Goal: Find specific page/section: Find specific page/section

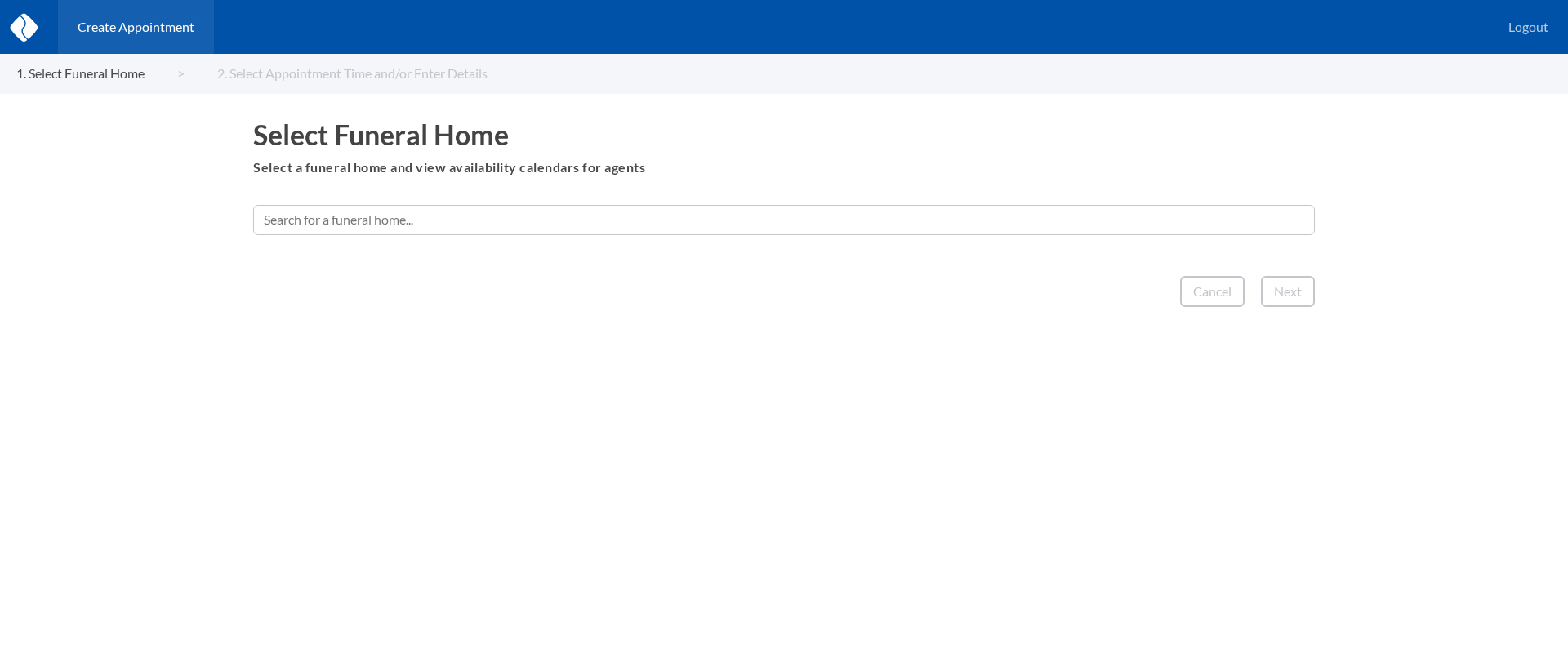
drag, startPoint x: 537, startPoint y: 212, endPoint x: 554, endPoint y: 172, distance: 43.5
click at [538, 212] on input "text" at bounding box center [784, 219] width 1061 height 30
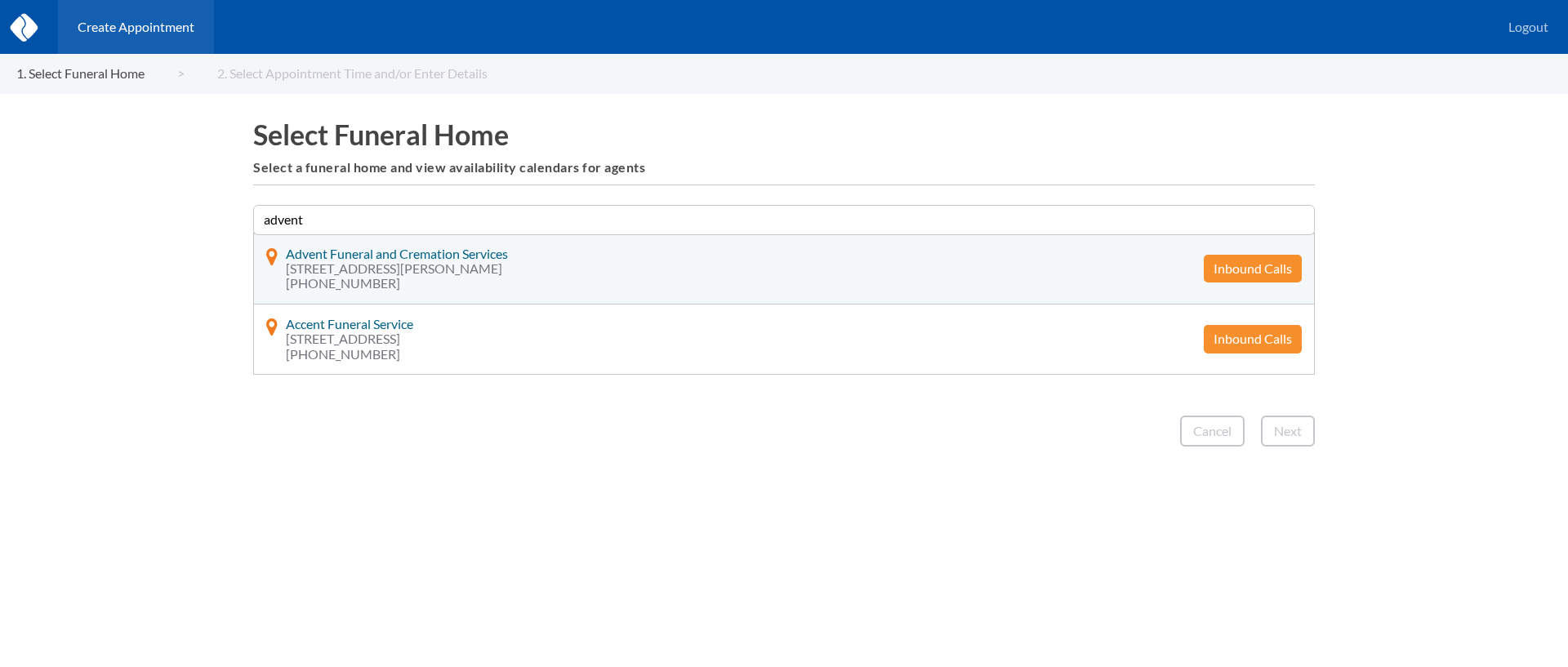
type input "advent"
click at [1267, 266] on button "Inbound Calls" at bounding box center [1252, 268] width 98 height 28
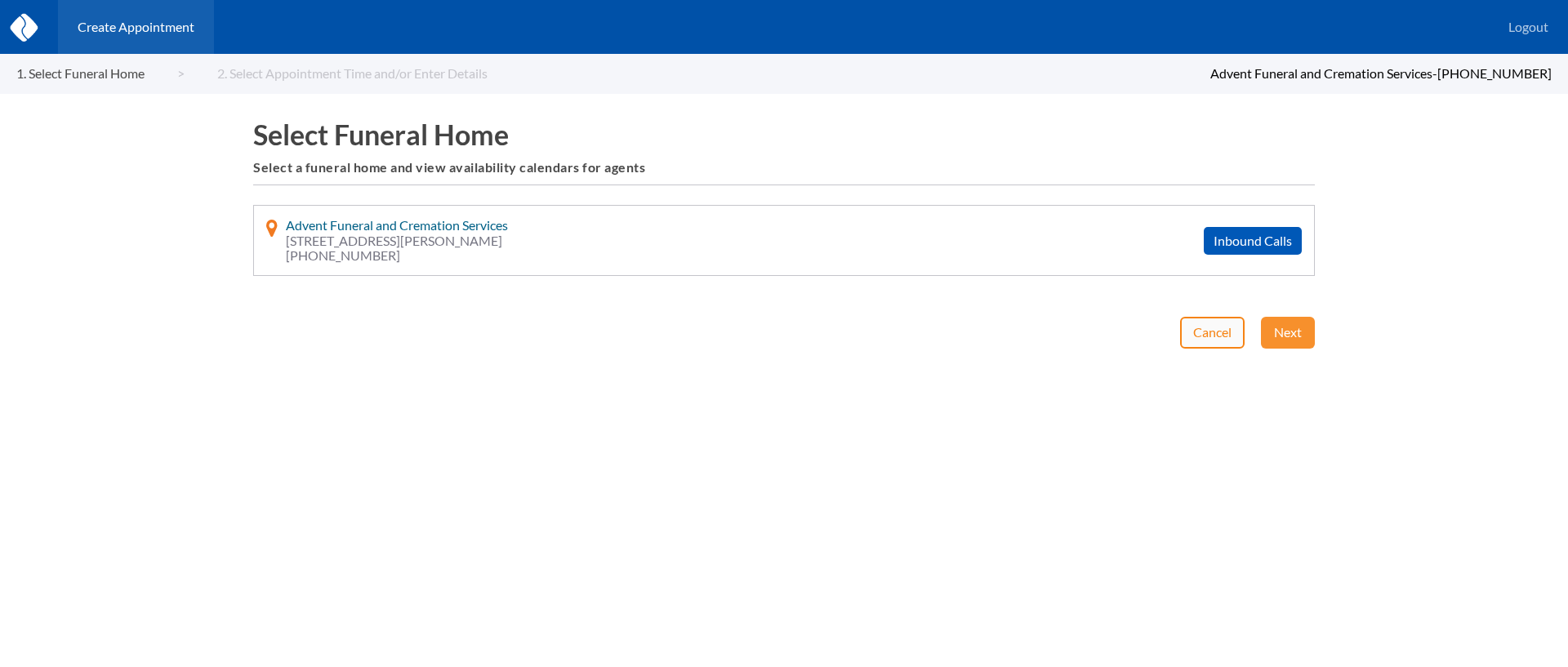
click at [1198, 331] on button "Cancel" at bounding box center [1211, 332] width 64 height 31
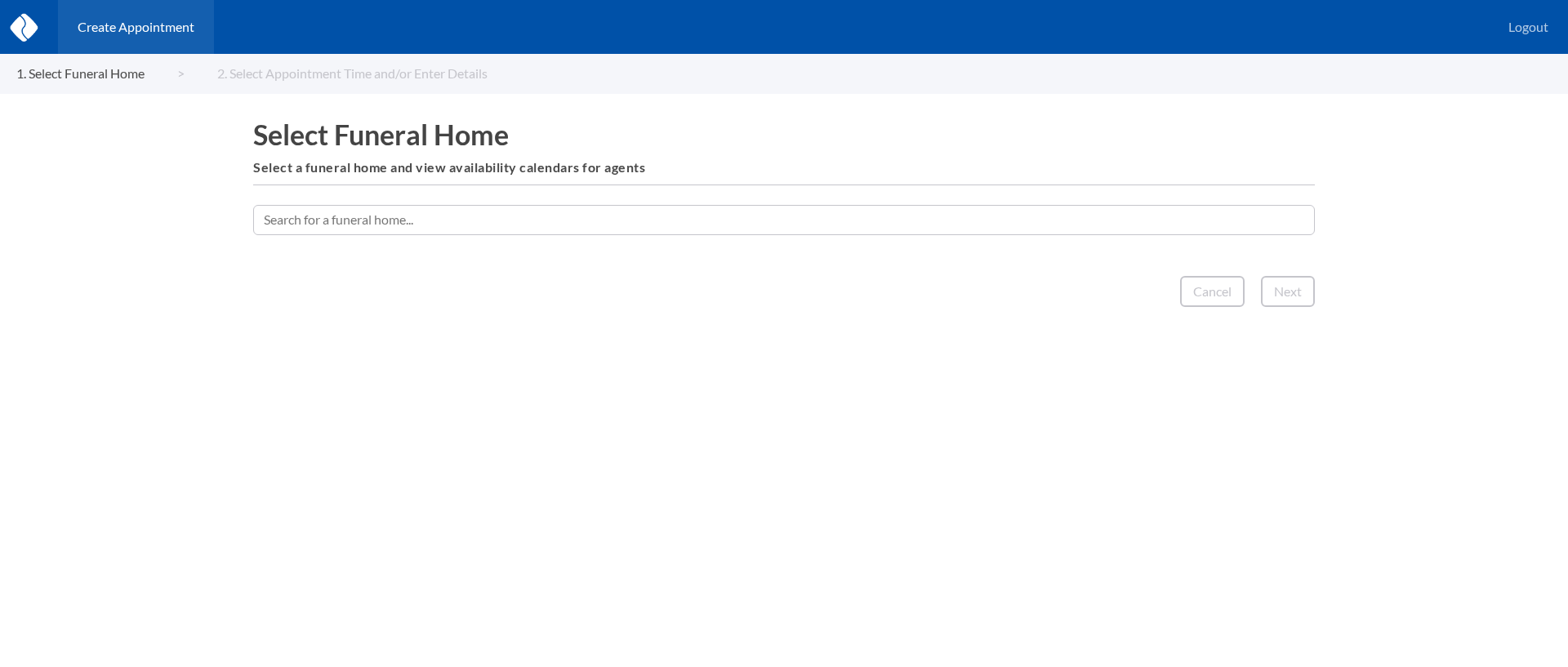
click at [838, 213] on input "text" at bounding box center [784, 219] width 1061 height 30
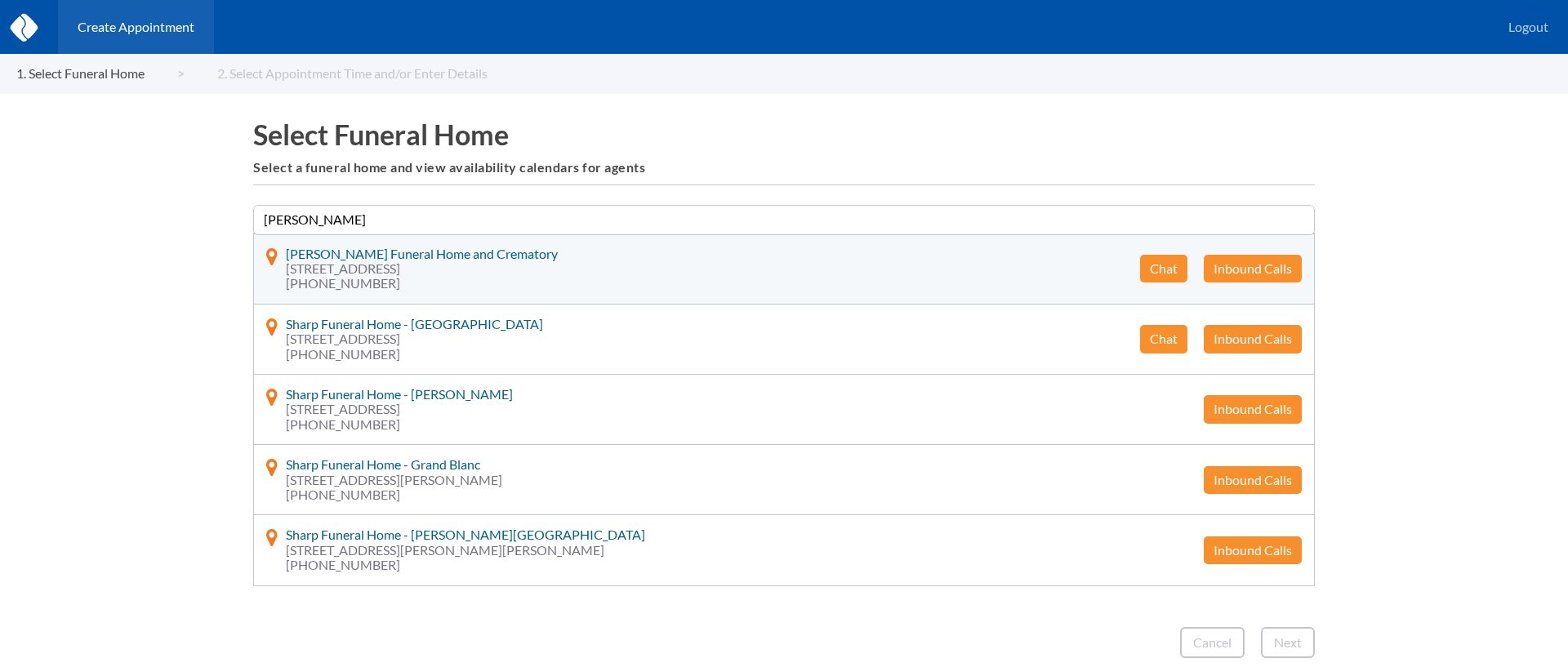
type input "[PERSON_NAME]"
click at [1157, 265] on button "Chat" at bounding box center [1163, 268] width 47 height 28
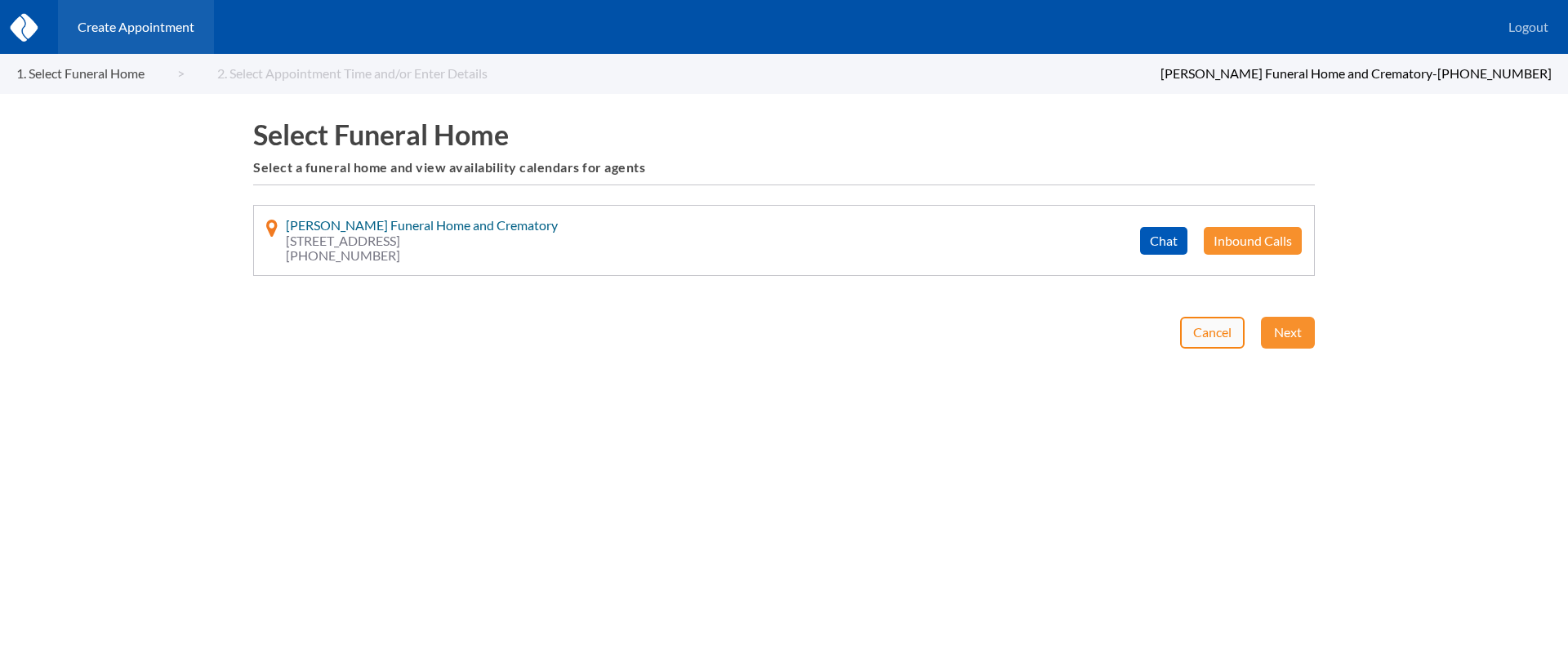
click at [1218, 330] on button "Cancel" at bounding box center [1211, 332] width 64 height 31
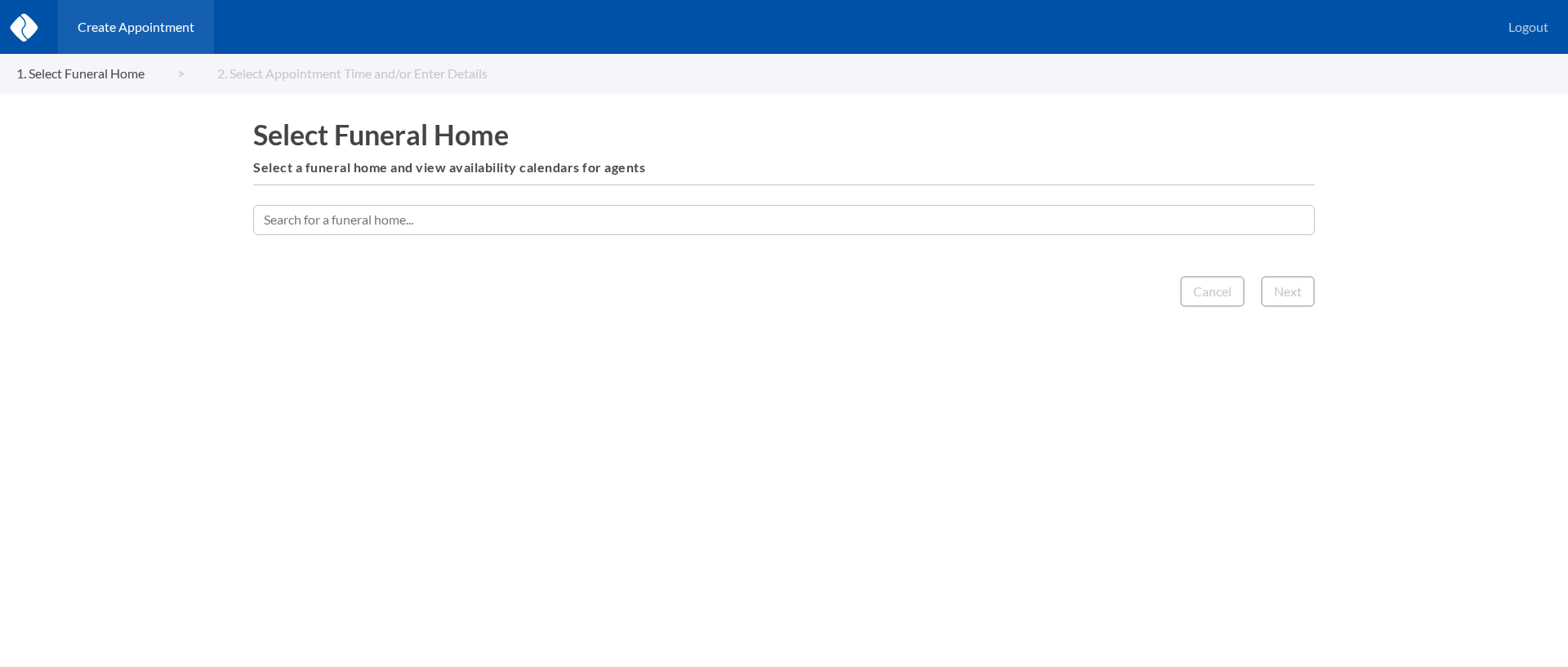
click at [863, 221] on input "text" at bounding box center [784, 219] width 1061 height 30
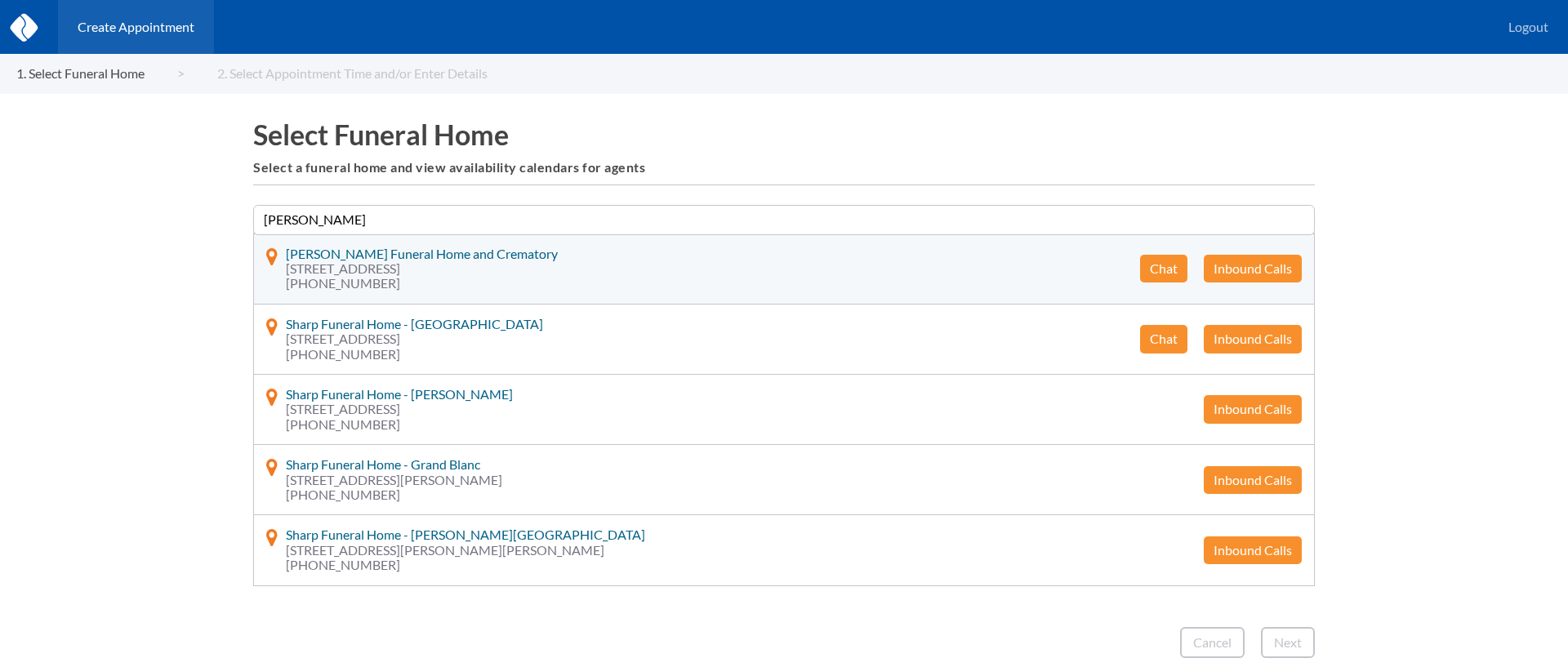
type input "[PERSON_NAME]"
click at [1270, 262] on button "Inbound Calls" at bounding box center [1252, 268] width 98 height 28
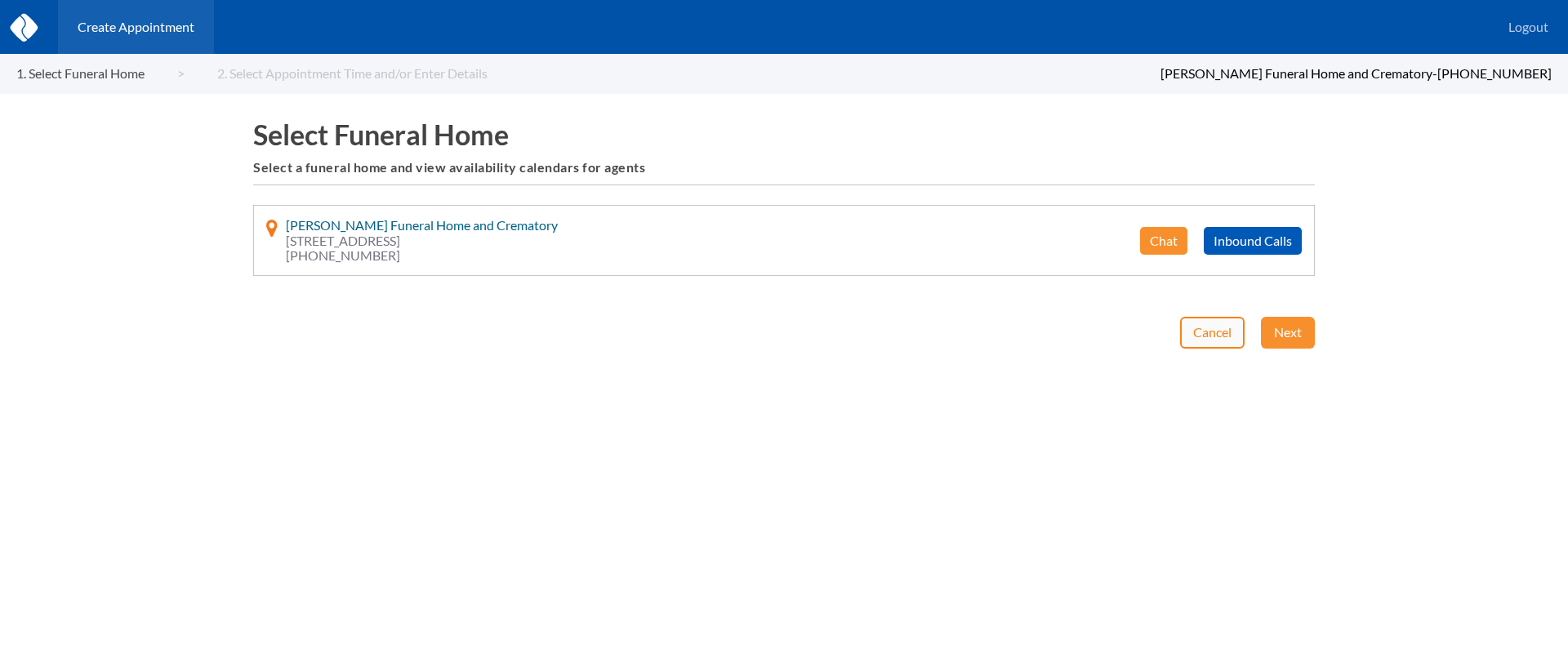
click at [1210, 318] on button "Cancel" at bounding box center [1211, 332] width 64 height 31
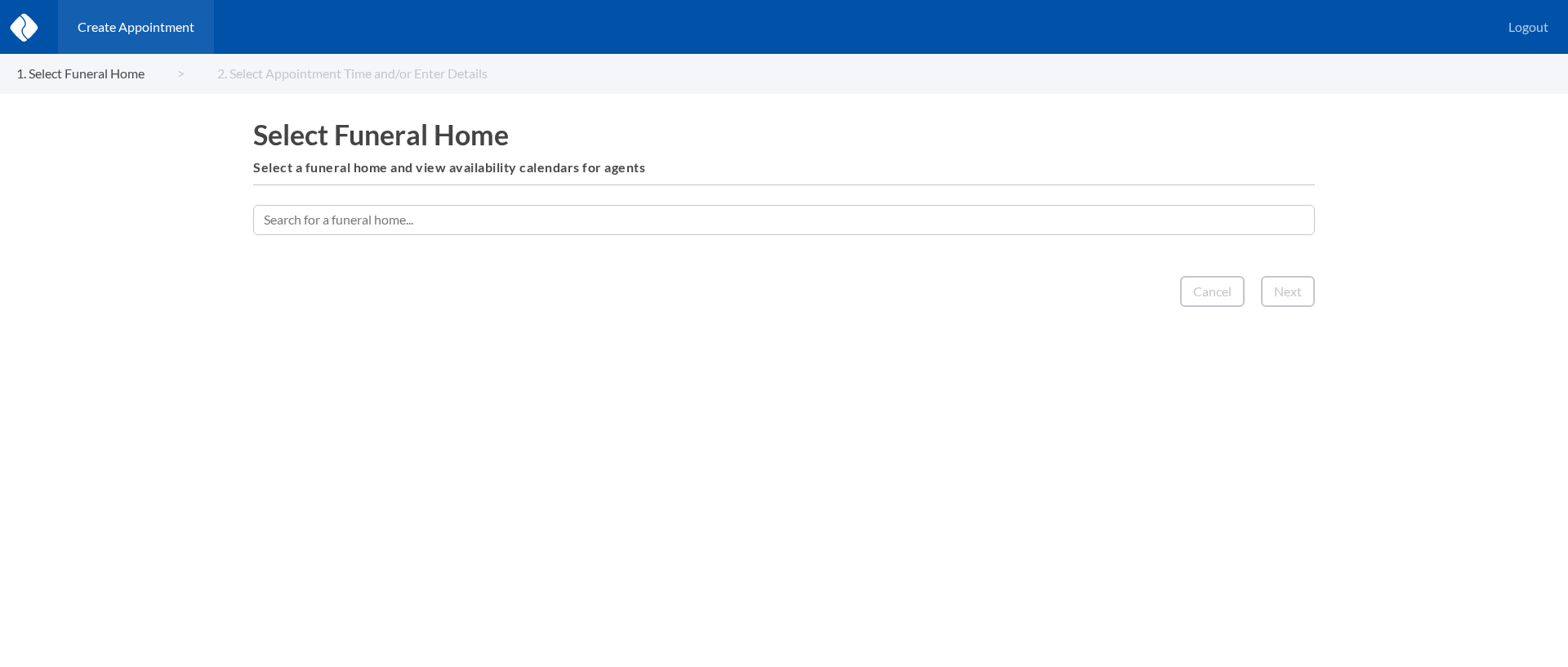
click at [607, 211] on input "text" at bounding box center [784, 219] width 1061 height 30
type input "h"
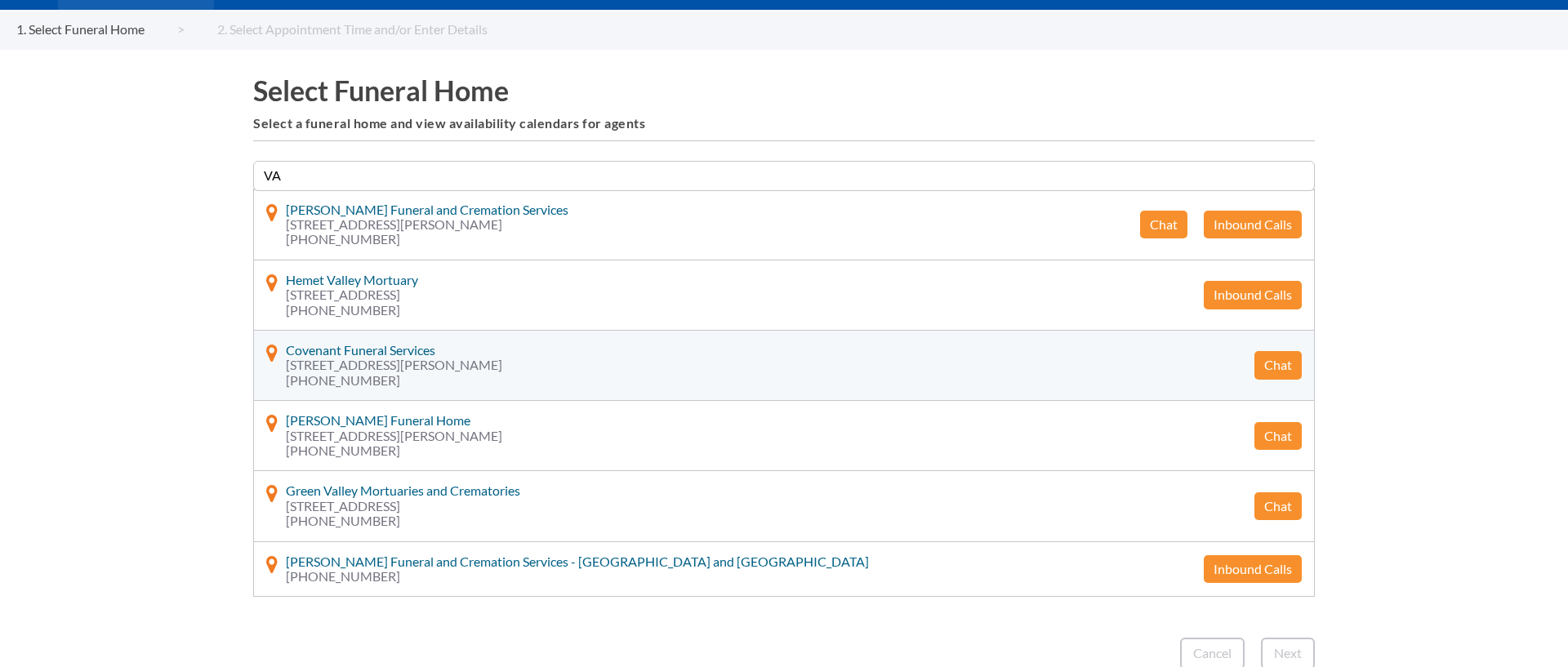
scroll to position [46, 0]
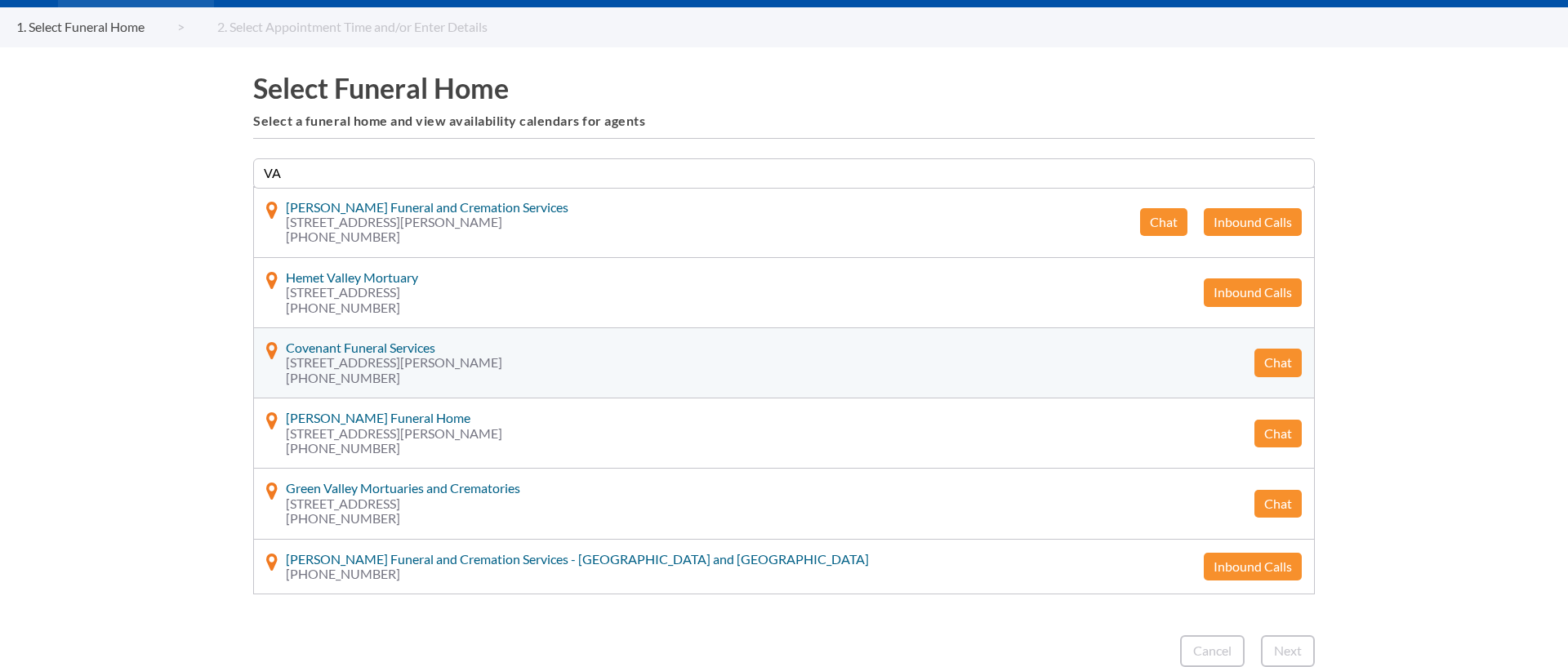
type input "VA"
click at [1277, 363] on button "Chat" at bounding box center [1277, 362] width 47 height 28
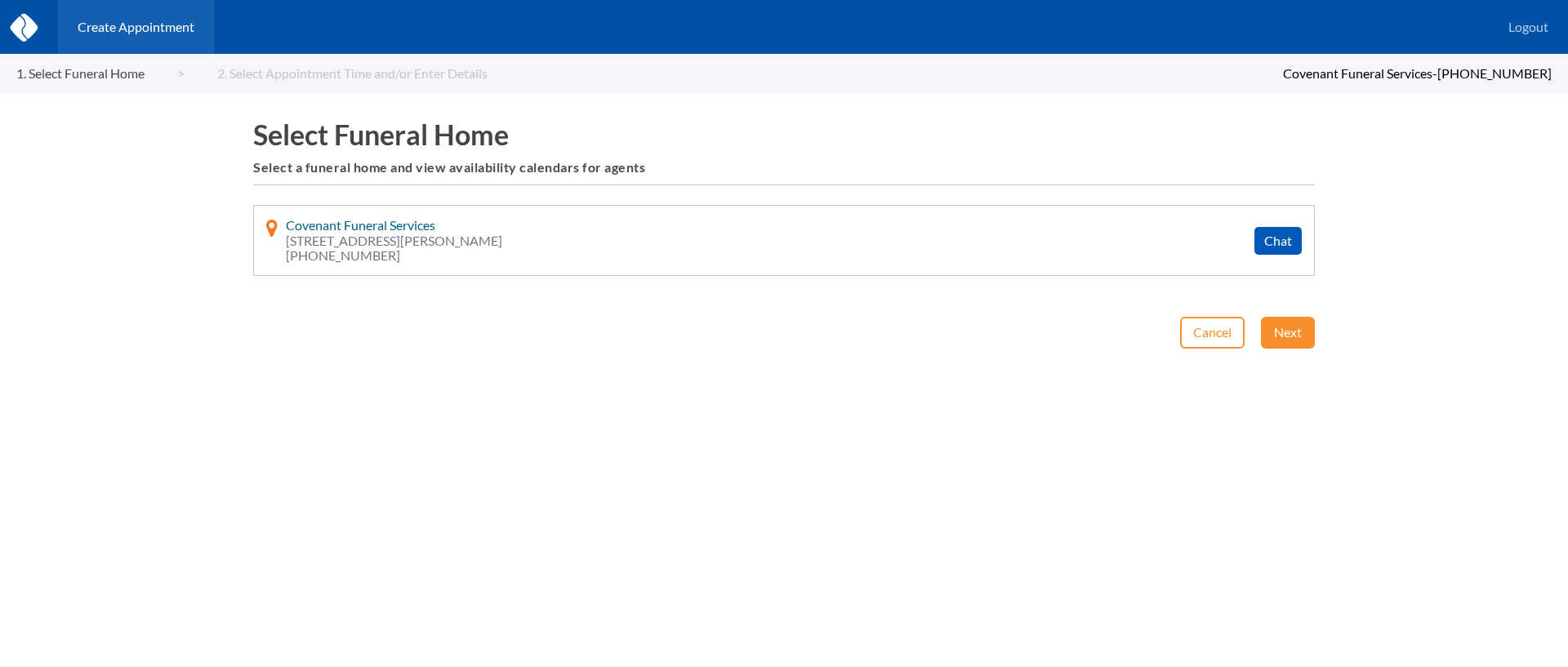
click at [1213, 333] on button "Cancel" at bounding box center [1211, 332] width 64 height 31
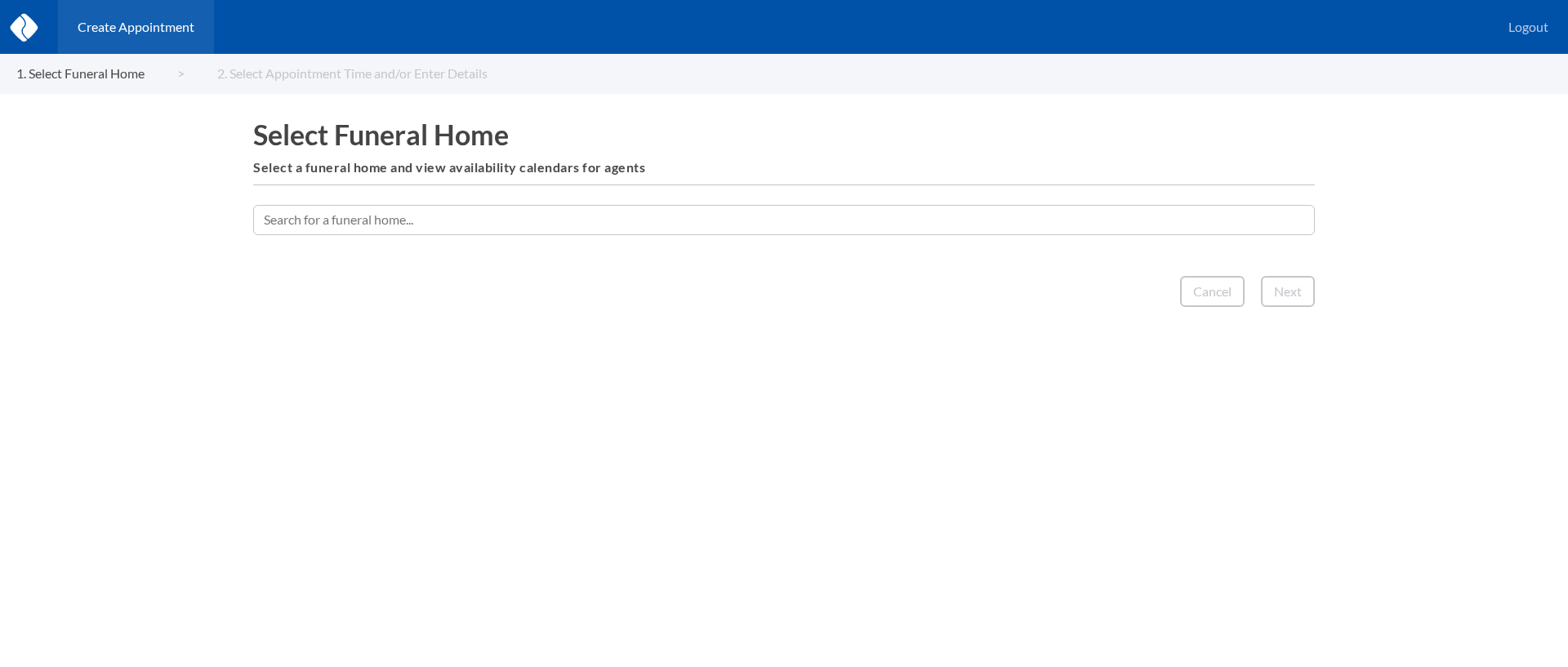
click at [834, 219] on input "text" at bounding box center [784, 219] width 1061 height 30
type input "v"
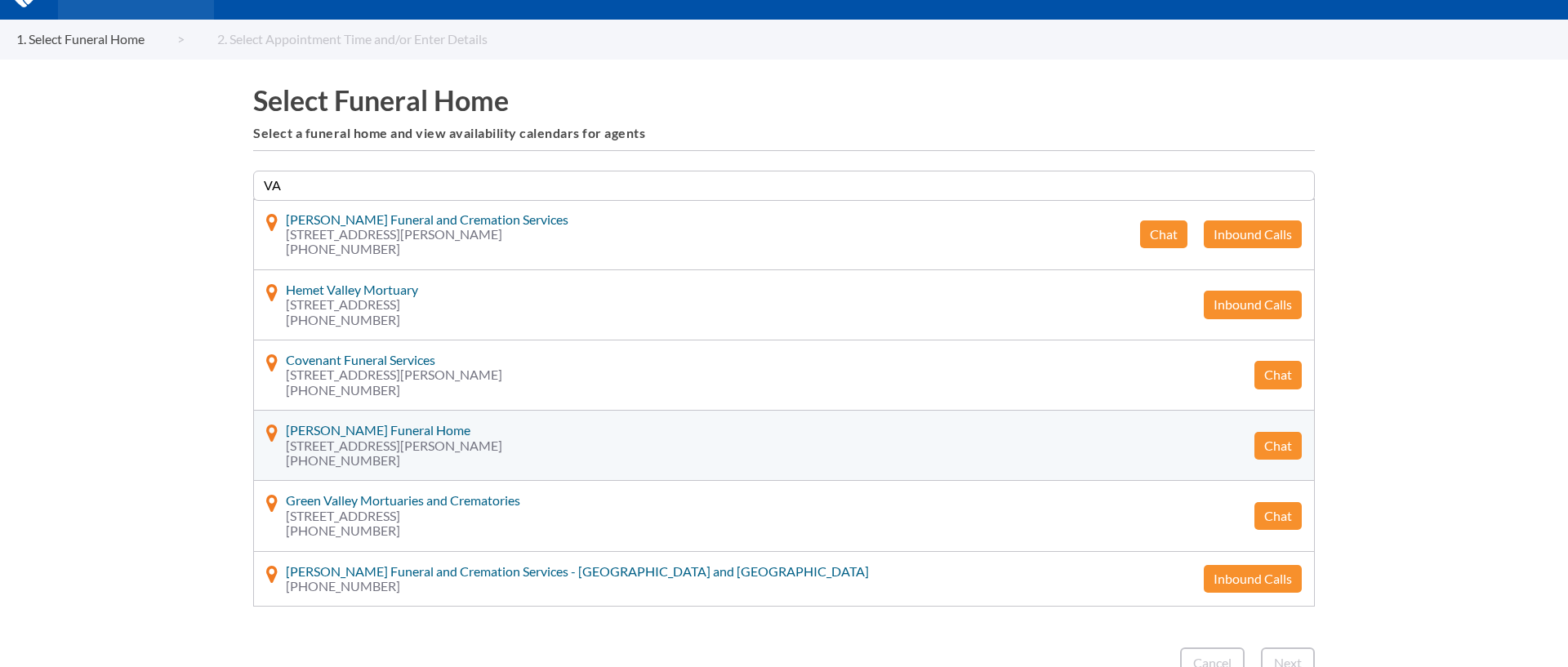
scroll to position [46, 0]
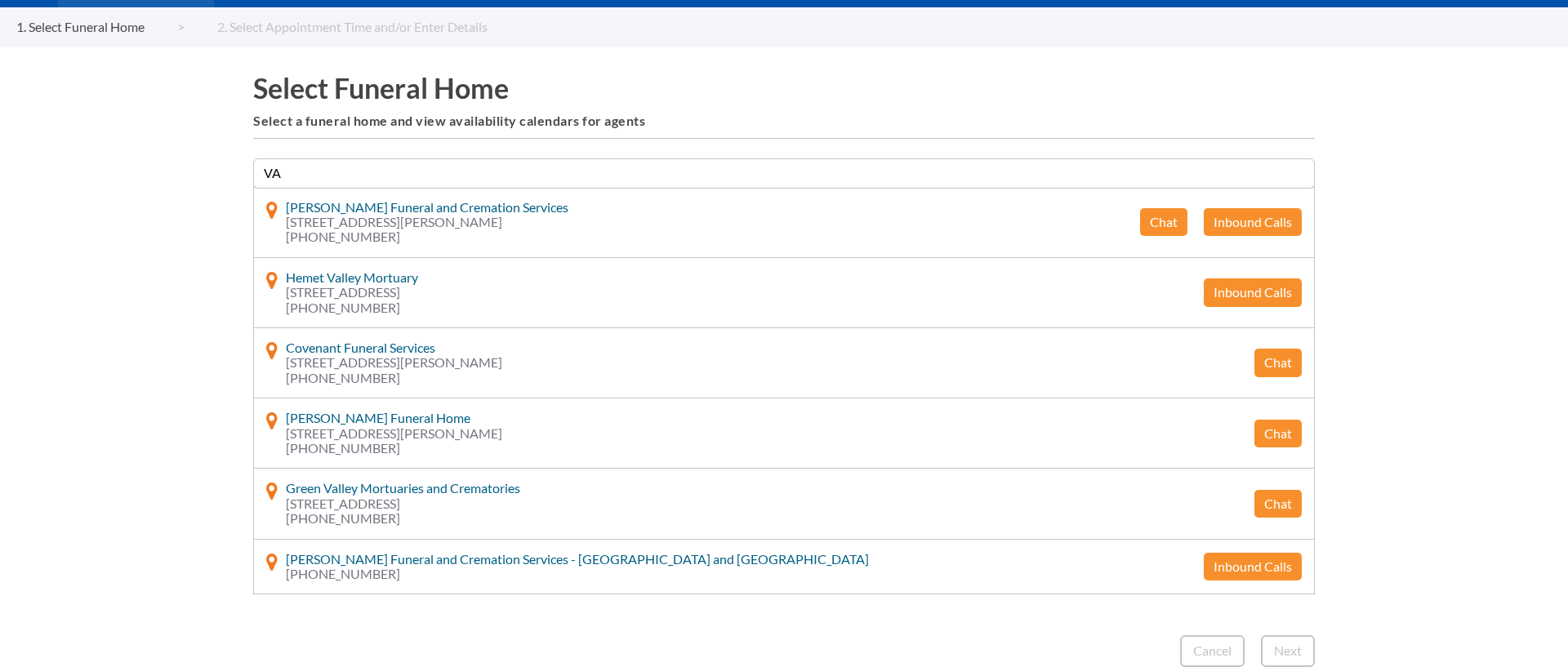
type input "VA"
